Goal: Transaction & Acquisition: Purchase product/service

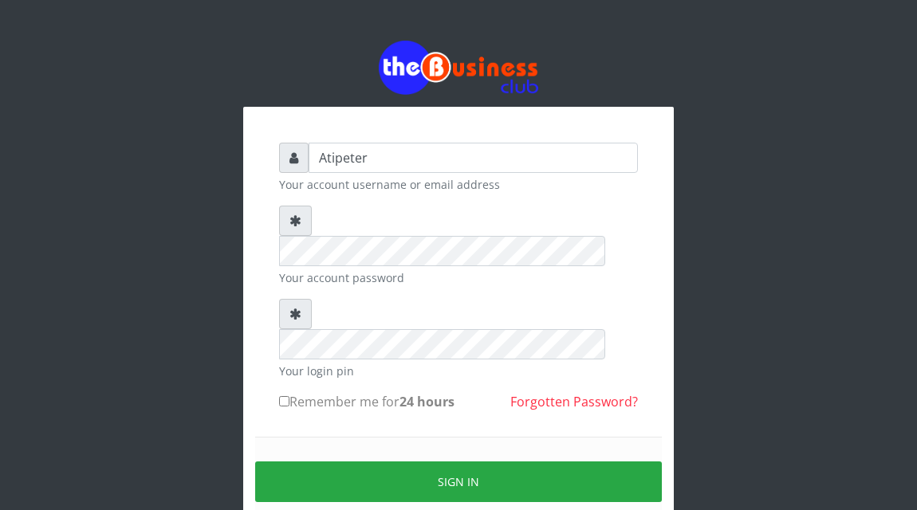
type input "Atipeter"
click at [284, 396] on input "Remember me for 24 hours" at bounding box center [284, 401] width 10 height 10
checkbox input "true"
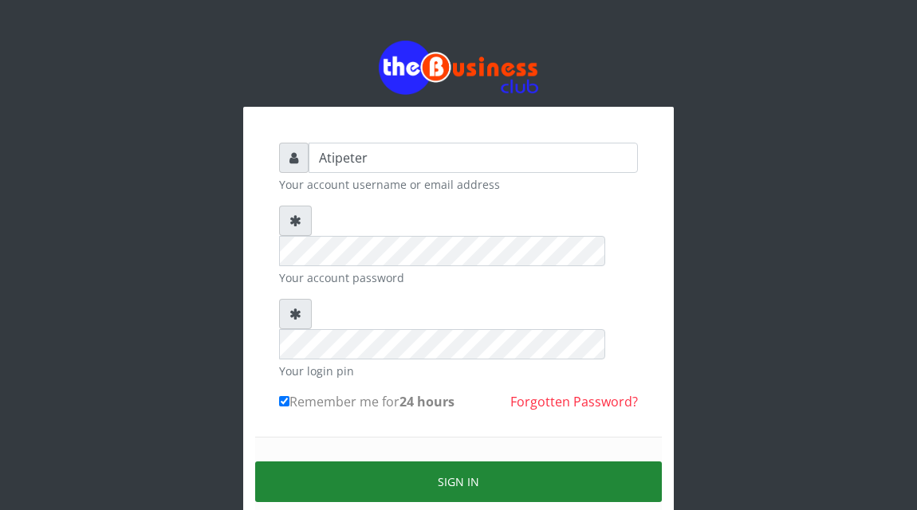
click at [462, 462] on button "Sign in" at bounding box center [458, 482] width 407 height 41
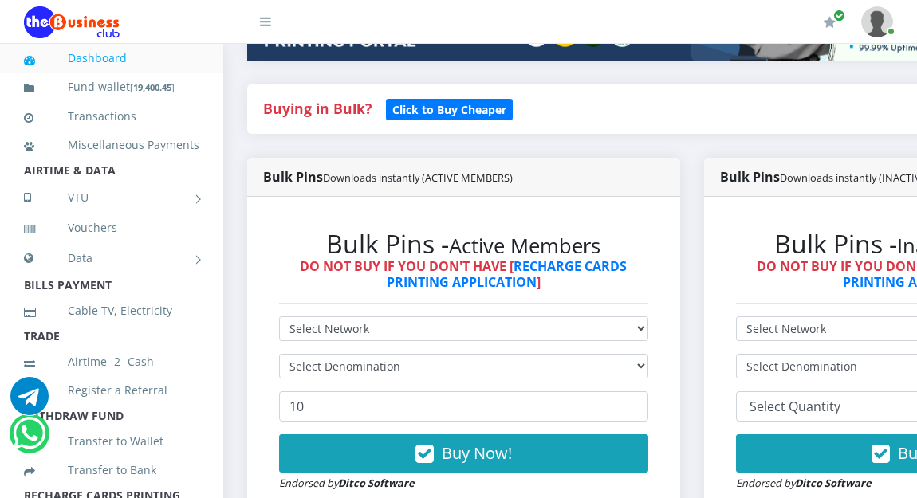
scroll to position [319, 0]
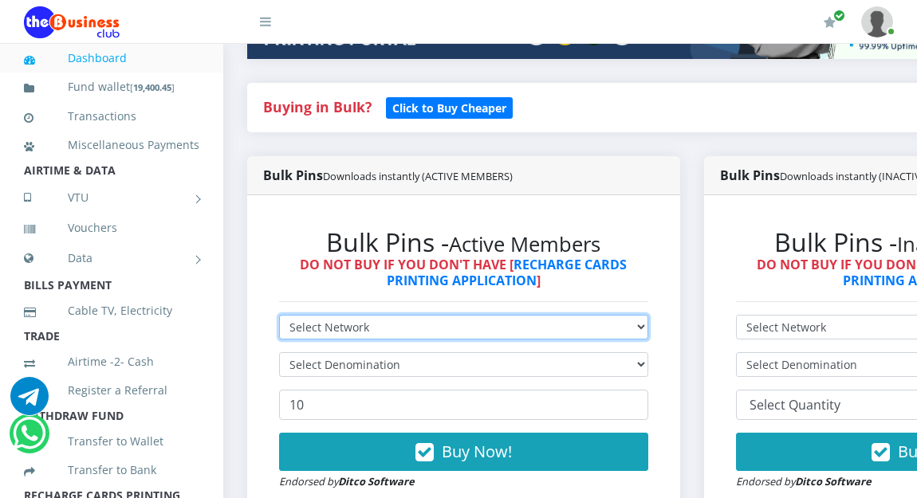
click at [344, 326] on select "Select Network MTN Globacom 9Mobile Airtel" at bounding box center [463, 327] width 369 height 25
select select "MTN"
click at [279, 317] on select "Select Network MTN Globacom 9Mobile Airtel" at bounding box center [463, 327] width 369 height 25
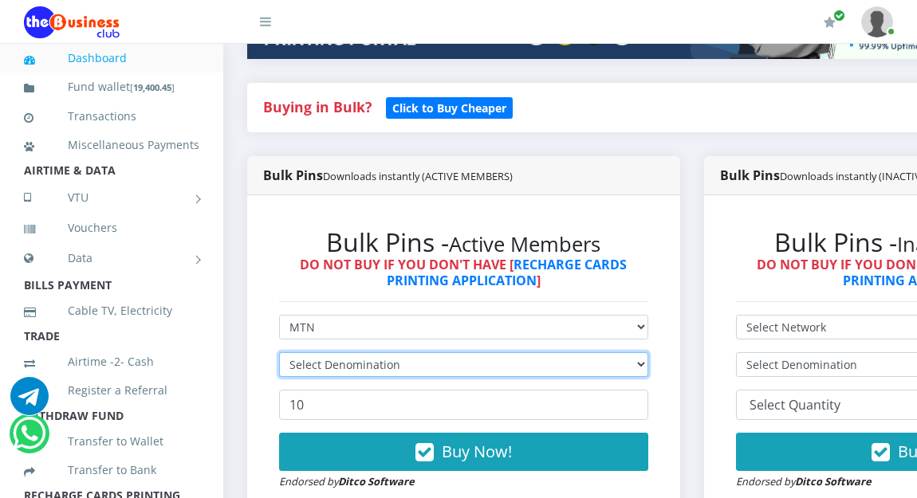
click at [348, 361] on select "Select Denomination" at bounding box center [463, 364] width 369 height 25
select select "484.7-500"
click at [279, 355] on select "Select Denomination MTN NGN100 - ₦96.94 MTN NGN200 - ₦193.88 MTN NGN400 - ₦387.…" at bounding box center [463, 364] width 369 height 25
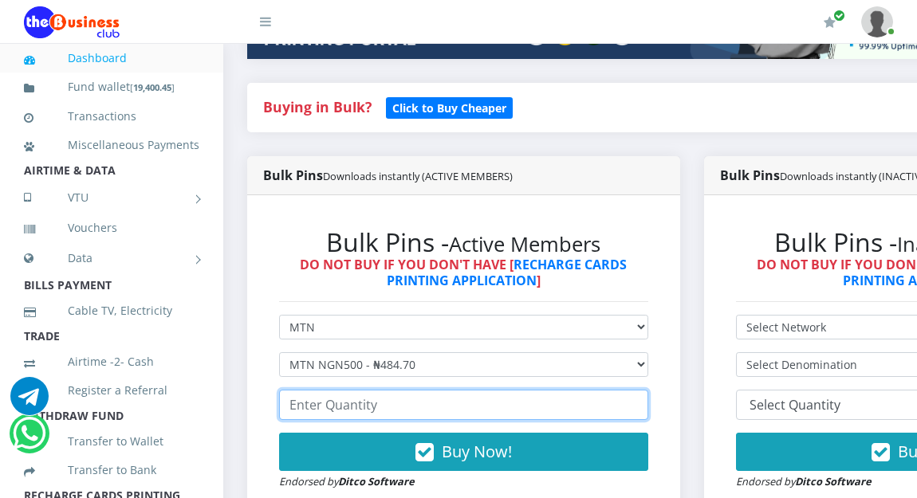
click at [353, 407] on input "number" at bounding box center [463, 405] width 369 height 30
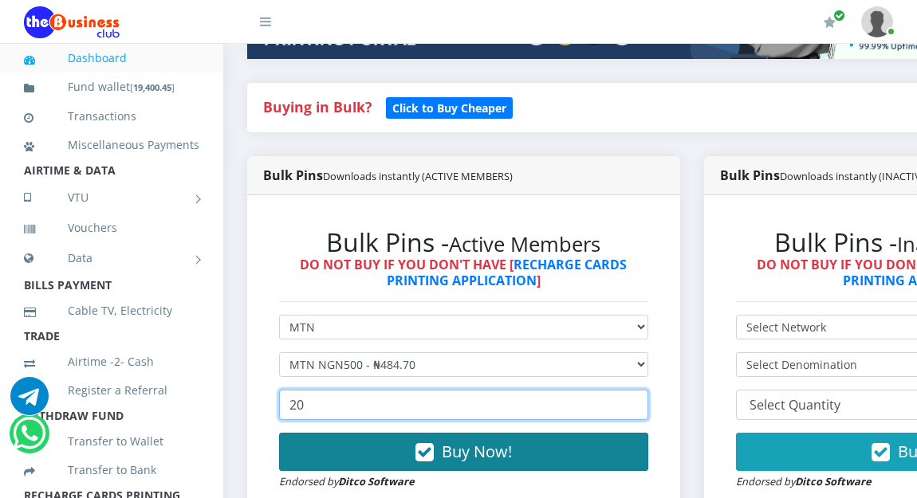
type input "20"
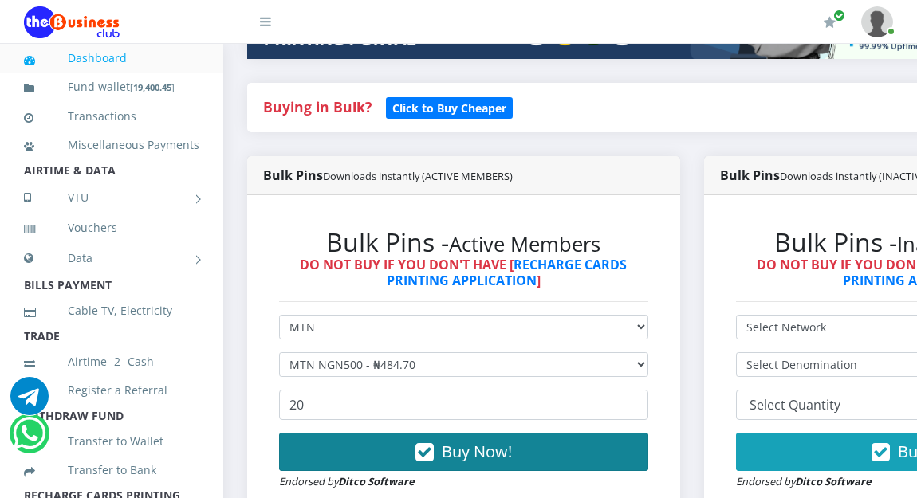
click at [404, 451] on button "Buy Now!" at bounding box center [463, 452] width 369 height 38
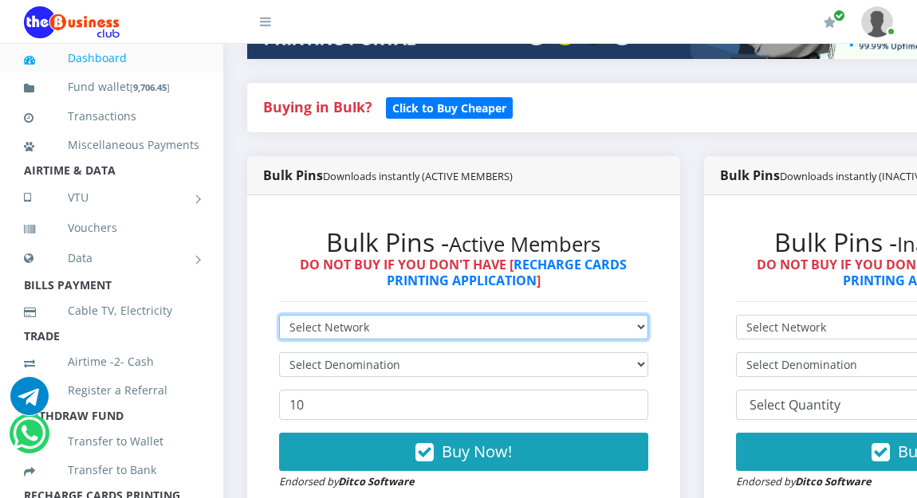
click at [376, 326] on select "Select Network MTN Globacom 9Mobile Airtel" at bounding box center [463, 327] width 369 height 25
select select "MTN"
click at [279, 317] on select "Select Network MTN Globacom 9Mobile Airtel" at bounding box center [463, 327] width 369 height 25
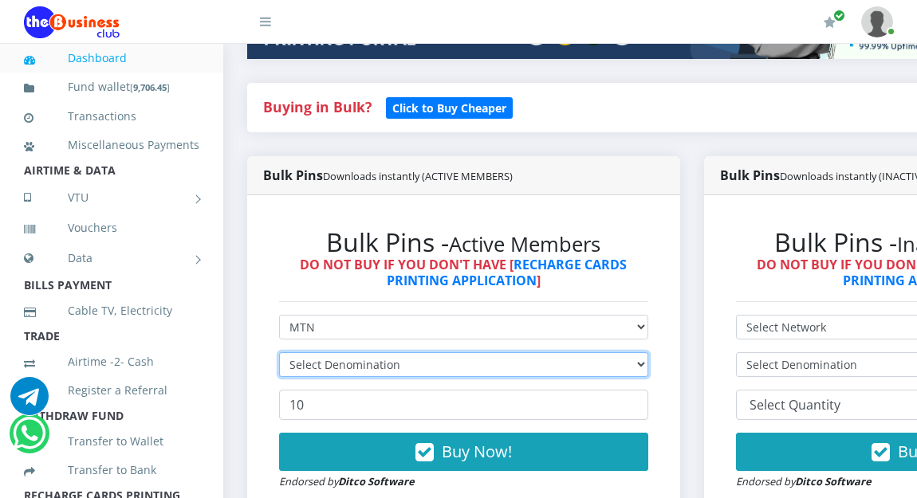
click at [373, 363] on select "Select Denomination" at bounding box center [463, 364] width 369 height 25
select select "193.88-200"
click at [279, 355] on select "Select Denomination MTN NGN100 - ₦96.94 MTN NGN200 - ₦193.88 MTN NGN400 - ₦387.…" at bounding box center [463, 364] width 369 height 25
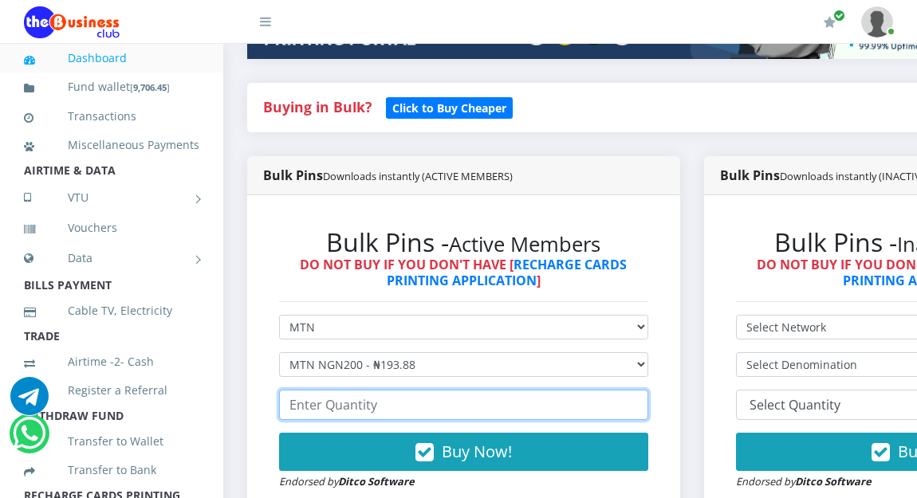
click at [356, 410] on input "number" at bounding box center [463, 405] width 369 height 30
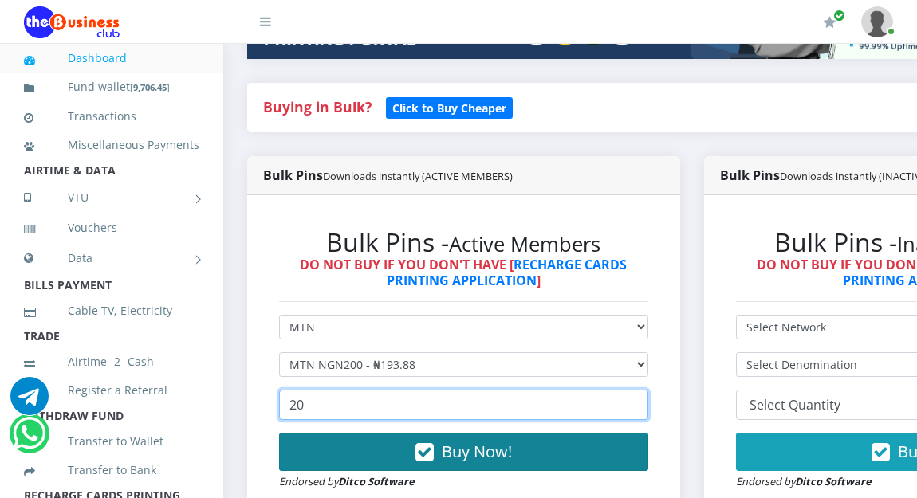
type input "20"
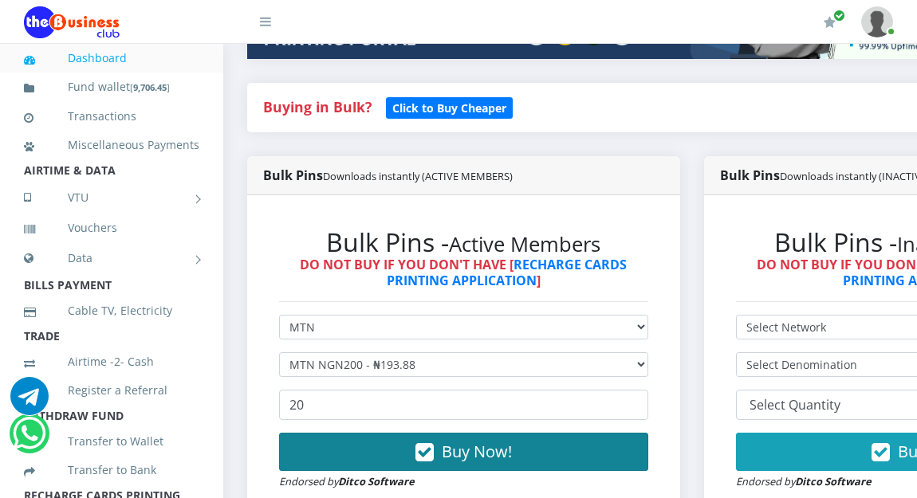
click at [413, 457] on button "Buy Now!" at bounding box center [463, 452] width 369 height 38
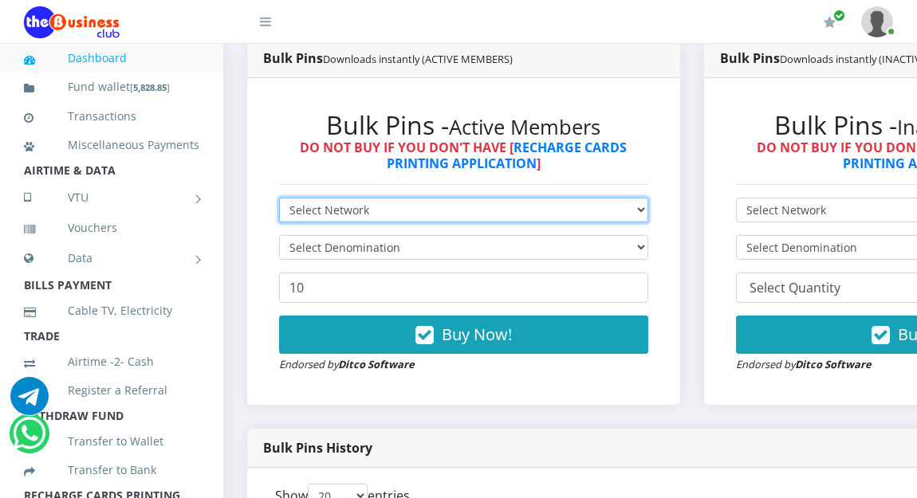
click at [336, 211] on select "Select Network MTN Globacom 9Mobile Airtel" at bounding box center [463, 210] width 369 height 25
select select "MTN"
click at [279, 200] on select "Select Network MTN Globacom 9Mobile Airtel" at bounding box center [463, 210] width 369 height 25
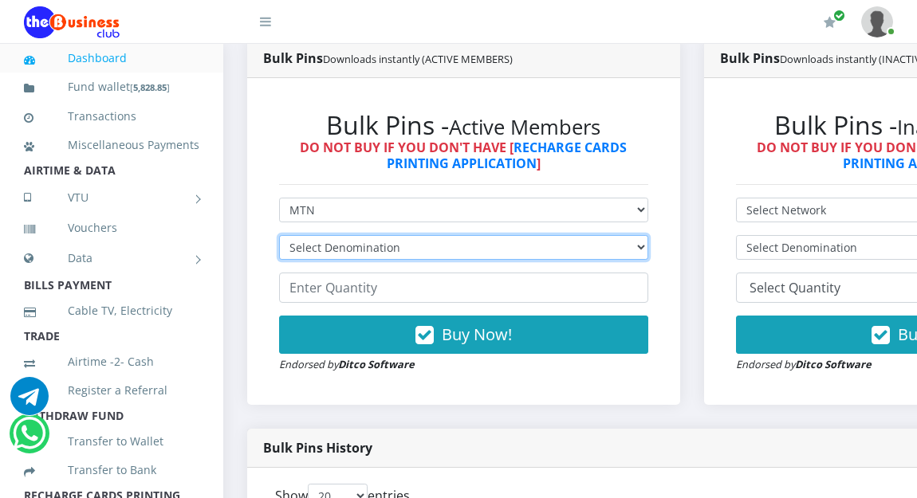
click at [329, 249] on select "Select Denomination MTN NGN100 - ₦96.94 MTN NGN200 - ₦193.88 MTN NGN400 - ₦387.…" at bounding box center [463, 247] width 369 height 25
select select "96.94-100"
click at [279, 238] on select "Select Denomination MTN NGN100 - ₦96.94 MTN NGN200 - ₦193.88 MTN NGN400 - ₦387.…" at bounding box center [463, 247] width 369 height 25
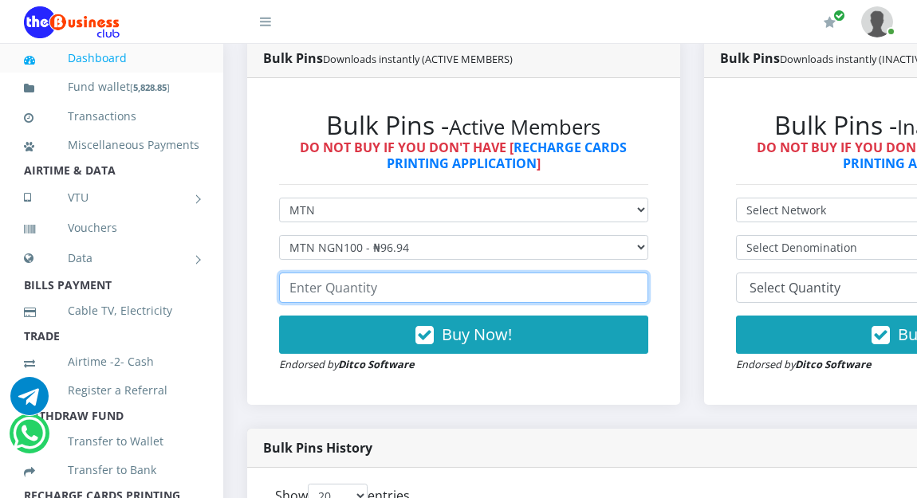
click at [329, 289] on input "number" at bounding box center [463, 288] width 369 height 30
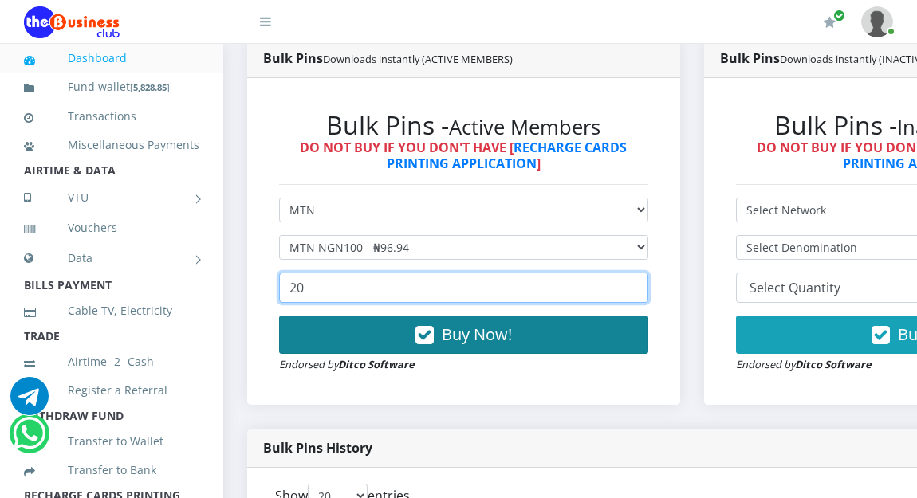
type input "20"
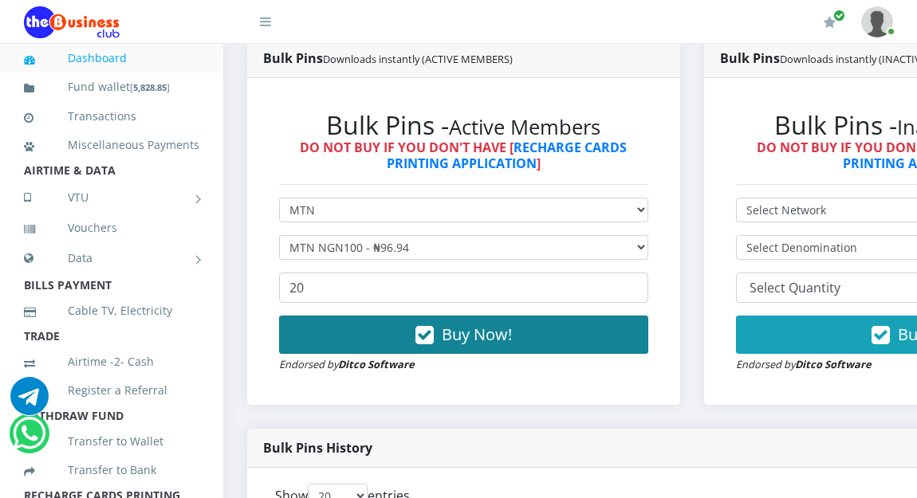
click at [398, 333] on button "Buy Now!" at bounding box center [463, 335] width 369 height 38
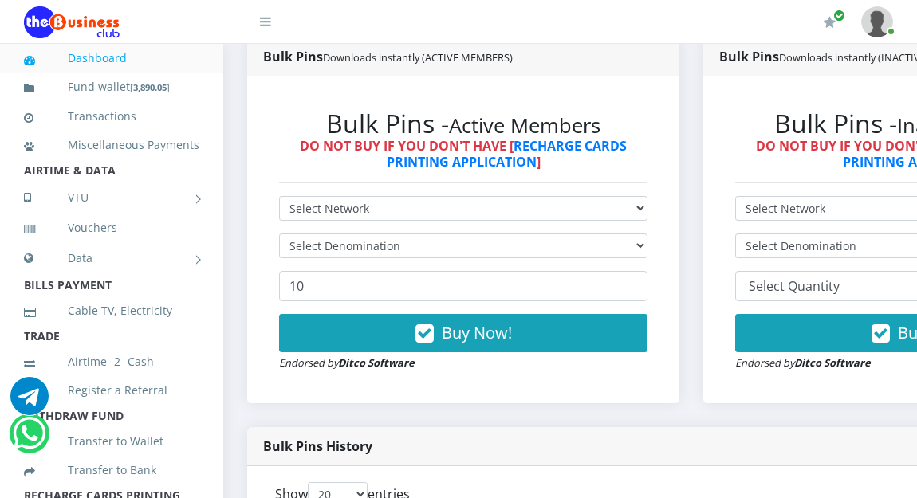
scroll to position [436, 0]
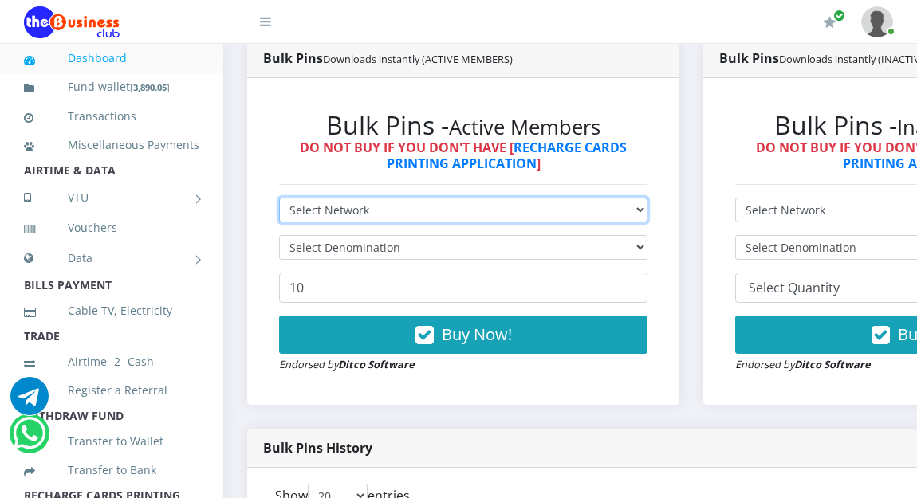
click at [376, 210] on select "Select Network MTN Globacom 9Mobile Airtel" at bounding box center [463, 210] width 368 height 25
select select "MTN"
click at [279, 200] on select "Select Network MTN Globacom 9Mobile Airtel" at bounding box center [463, 210] width 368 height 25
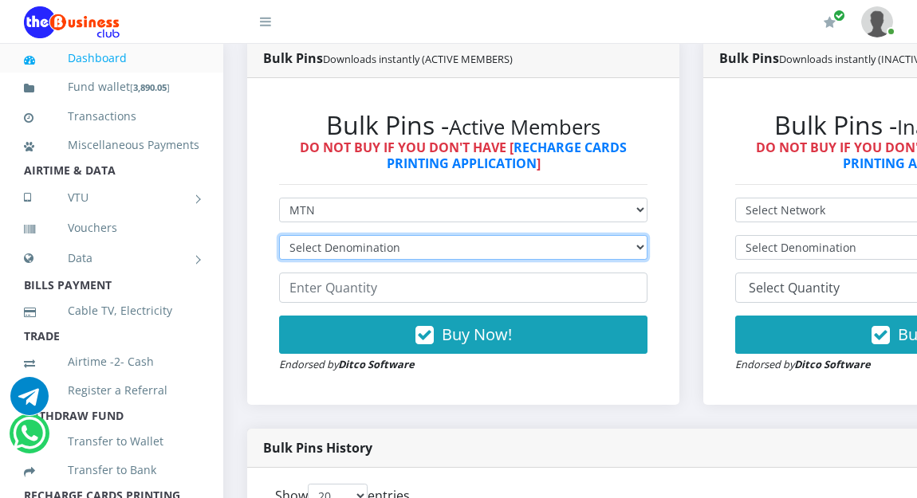
click at [329, 250] on select "Select Denomination MTN NGN100 - ₦96.94 MTN NGN200 - ₦193.88 MTN NGN400 - ₦387.…" at bounding box center [463, 247] width 368 height 25
select select "484.7-500"
click at [279, 238] on select "Select Denomination MTN NGN100 - ₦96.94 MTN NGN200 - ₦193.88 MTN NGN400 - ₦387.…" at bounding box center [463, 247] width 368 height 25
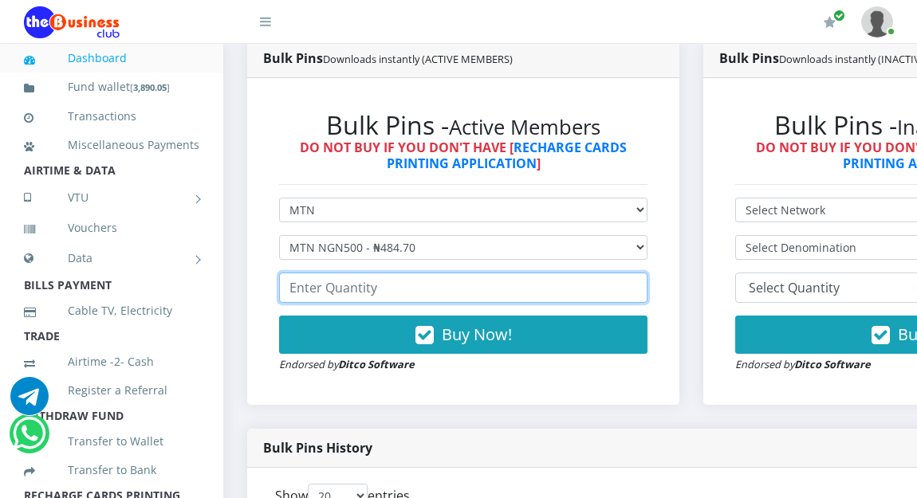
click at [333, 291] on input "number" at bounding box center [463, 288] width 368 height 30
type input "2"
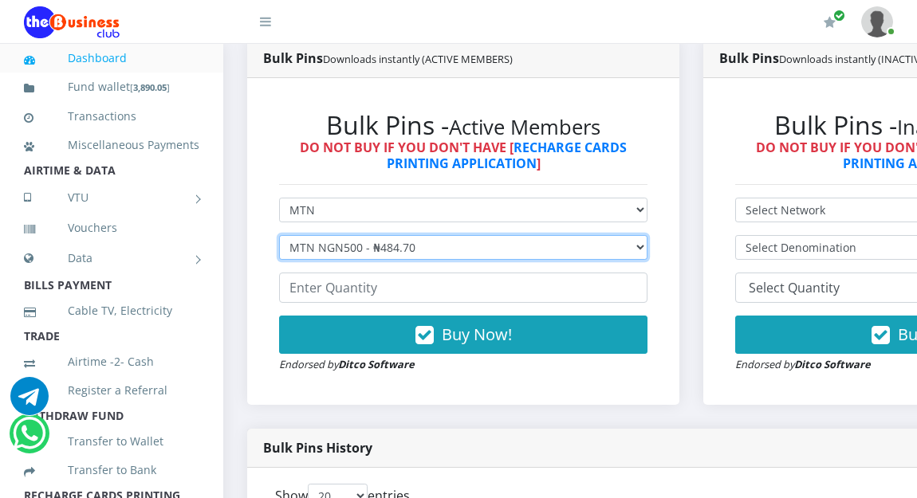
click at [347, 245] on select "Select Denomination MTN NGN100 - ₦96.94 MTN NGN200 - ₦193.88 MTN NGN400 - ₦387.…" at bounding box center [463, 247] width 368 height 25
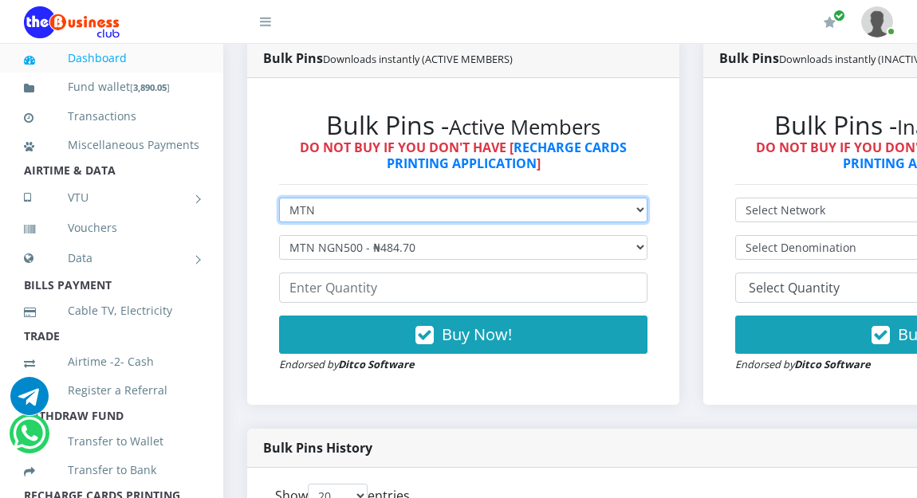
click at [359, 203] on select "Select Network MTN Globacom 9Mobile Airtel" at bounding box center [463, 210] width 368 height 25
select select "Glo"
click at [279, 200] on select "Select Network MTN Globacom 9Mobile Airtel" at bounding box center [463, 210] width 368 height 25
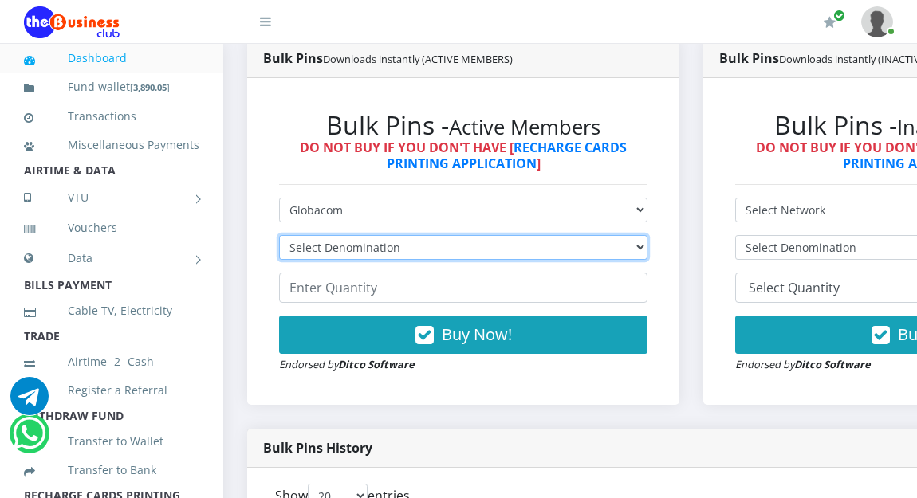
click at [348, 249] on select "Select Denomination" at bounding box center [463, 247] width 368 height 25
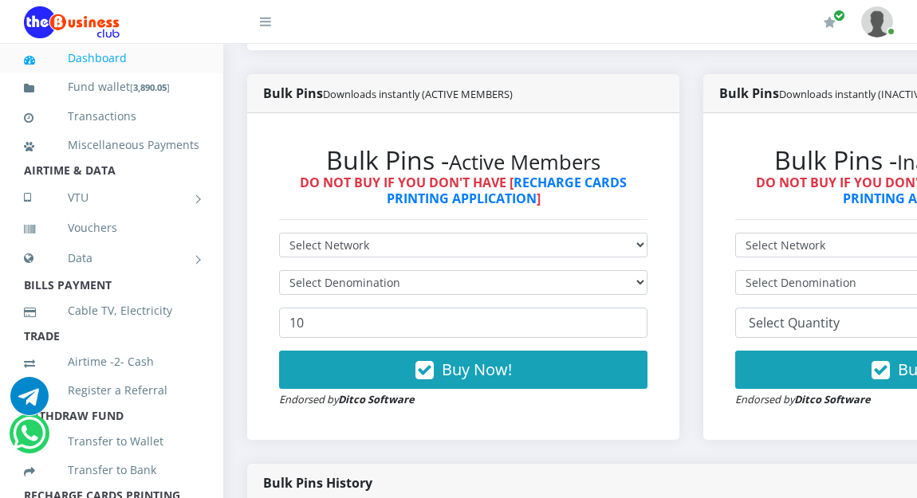
scroll to position [404, 0]
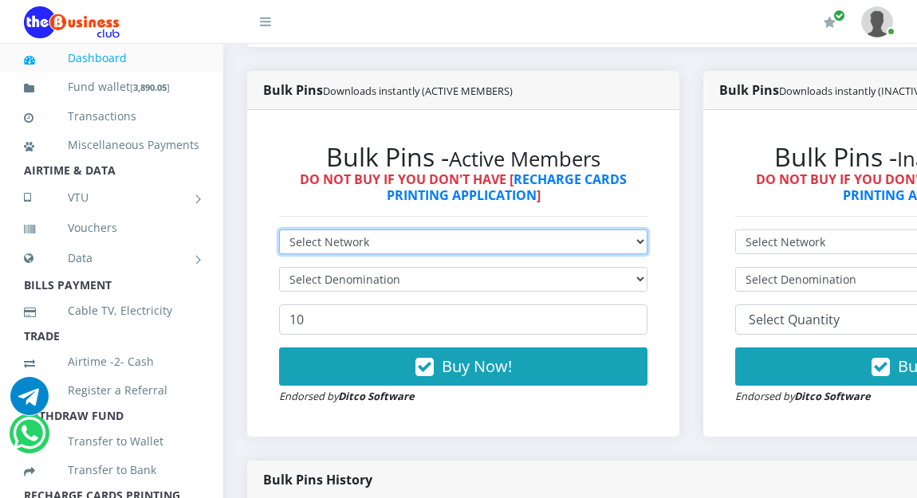
click at [342, 242] on select "Select Network MTN Globacom 9Mobile Airtel" at bounding box center [463, 242] width 368 height 25
select select "Glo"
click at [279, 232] on select "Select Network MTN Globacom 9Mobile Airtel" at bounding box center [463, 242] width 368 height 25
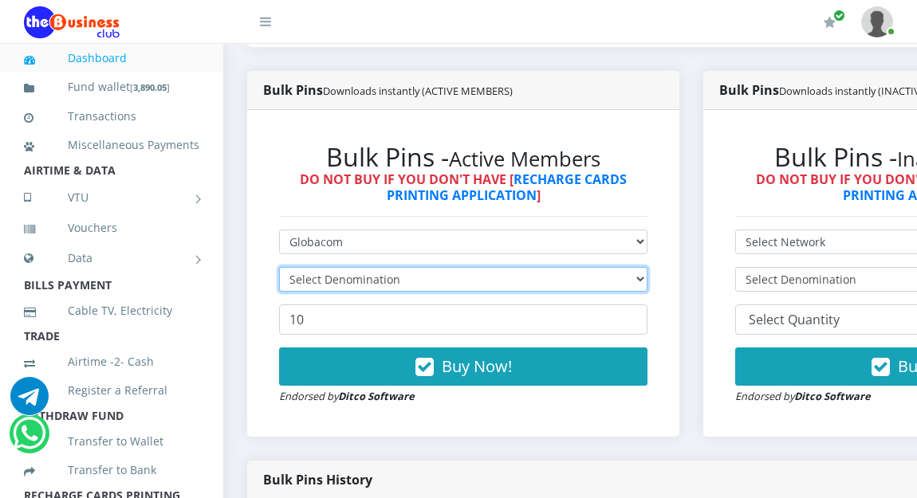
click at [337, 280] on select "Select Denomination" at bounding box center [463, 279] width 368 height 25
select select "96.45-100"
click at [279, 270] on select "Select Denomination Glo NGN100 - ₦96.45 Glo NGN200 - ₦192.90 Glo NGN500 - ₦482.…" at bounding box center [463, 279] width 368 height 25
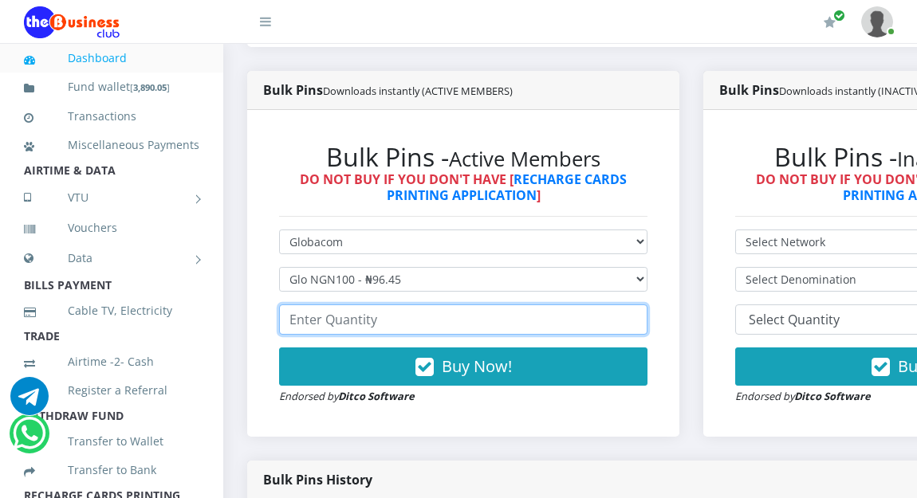
click at [336, 327] on input "number" at bounding box center [463, 320] width 368 height 30
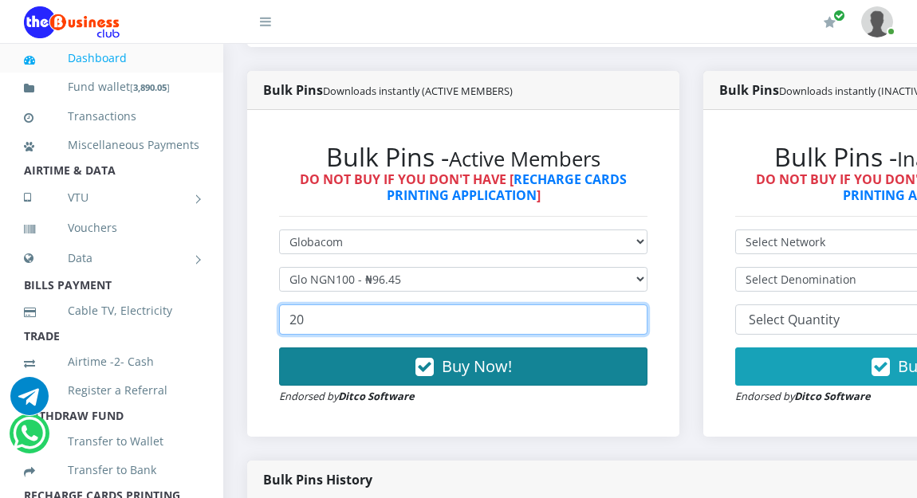
type input "20"
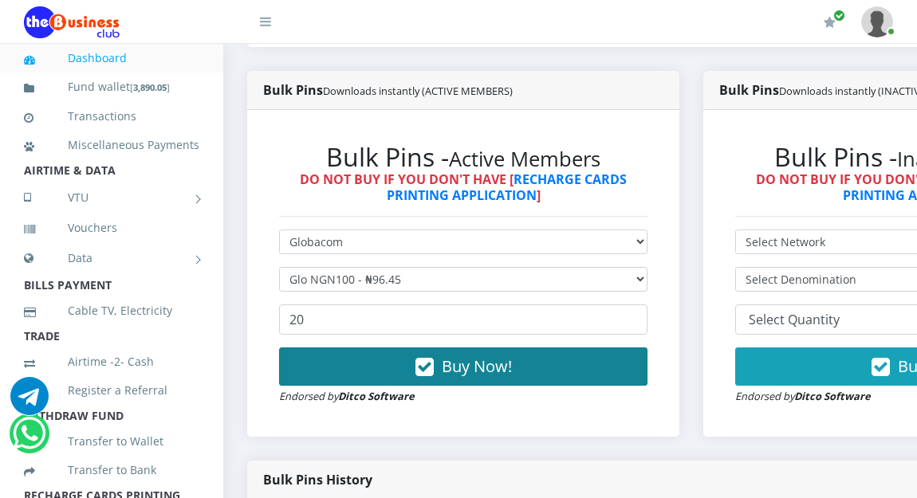
click at [468, 369] on span "Buy Now!" at bounding box center [477, 367] width 70 height 22
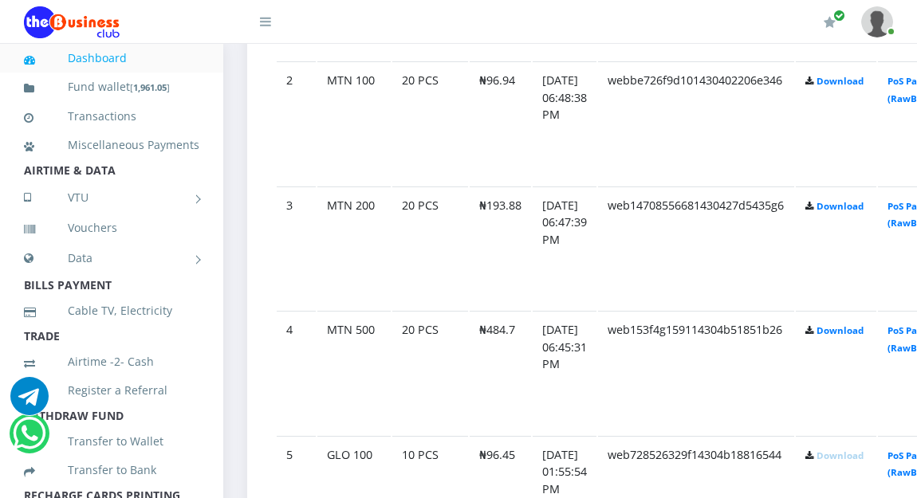
scroll to position [1084, 0]
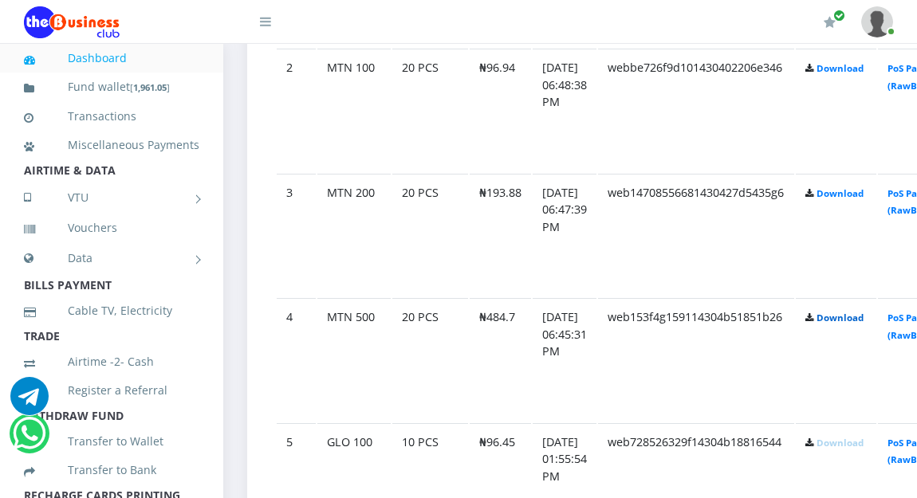
click at [862, 322] on link "Download" at bounding box center [840, 318] width 47 height 12
click at [851, 195] on link "Download" at bounding box center [840, 193] width 47 height 12
click at [851, 74] on link "Download" at bounding box center [840, 68] width 47 height 12
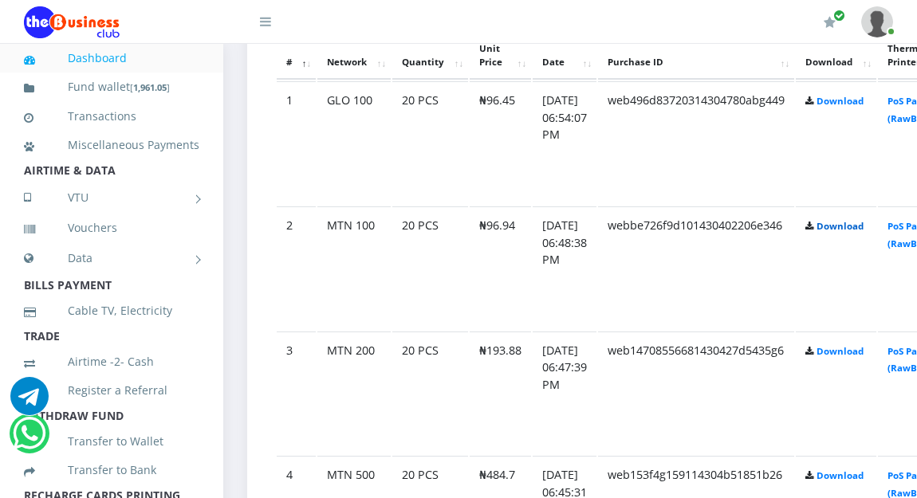
scroll to position [925, 0]
click at [862, 105] on link "Download" at bounding box center [840, 102] width 47 height 12
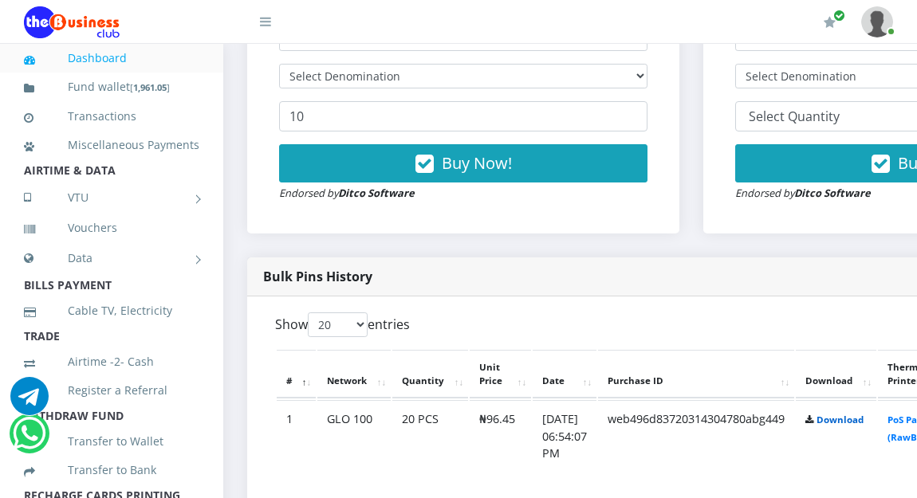
scroll to position [606, 0]
